Goal: Navigation & Orientation: Find specific page/section

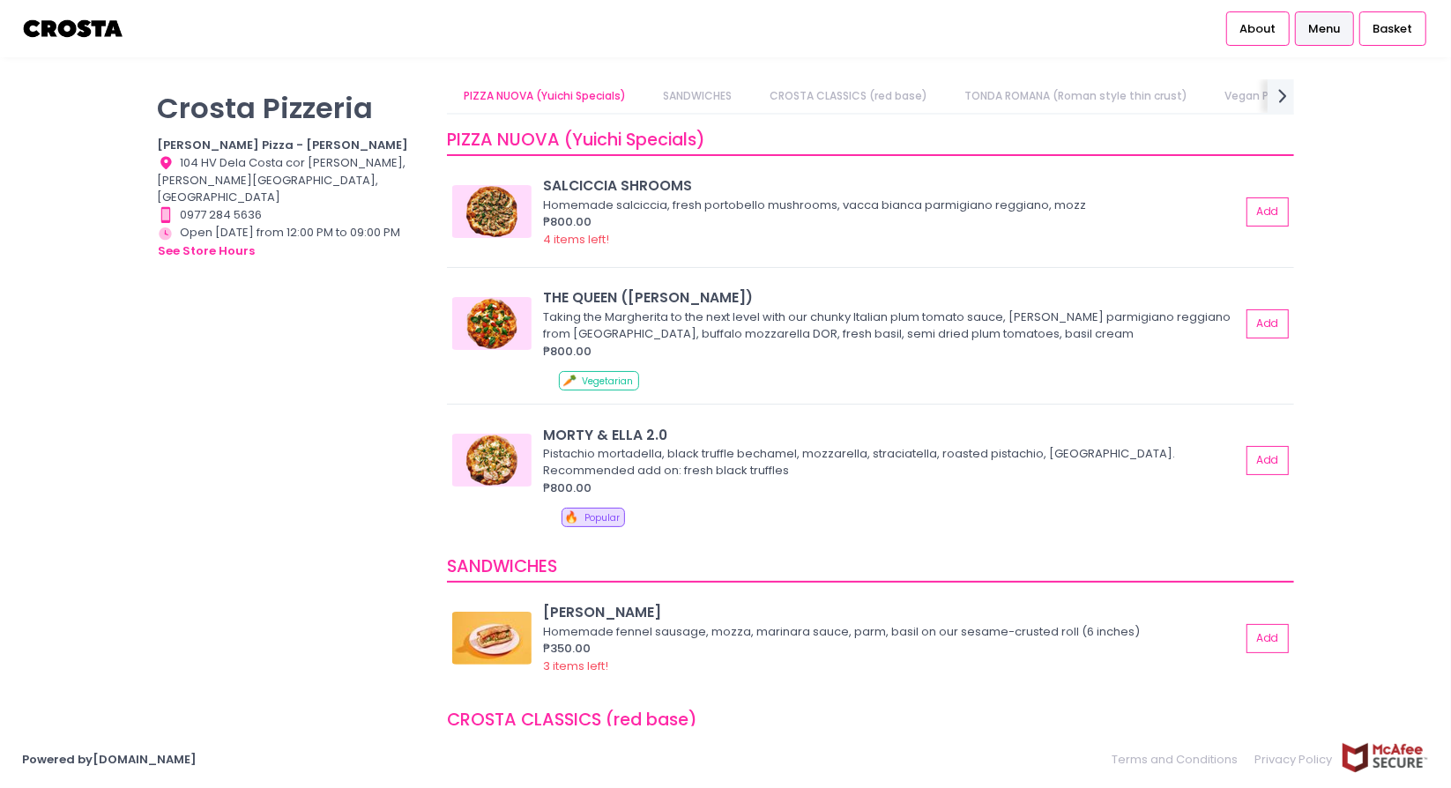
drag, startPoint x: 583, startPoint y: 433, endPoint x: 199, endPoint y: 509, distance: 391.7
click at [199, 509] on div "[PERSON_NAME] Pizzeria [PERSON_NAME] Pizza - [PERSON_NAME] Location Created wit…" at bounding box center [291, 385] width 290 height 612
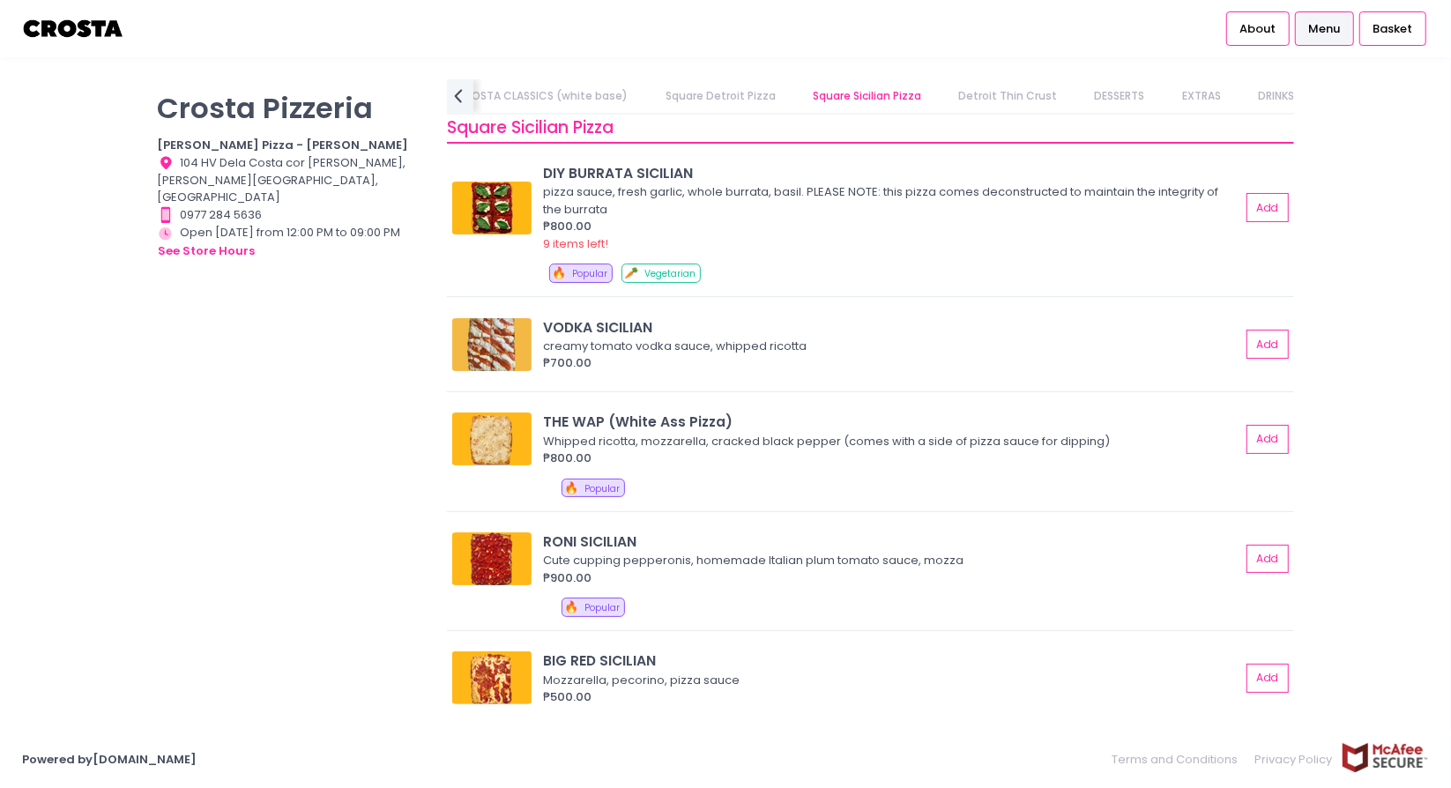
scroll to position [2501, 0]
